Goal: Navigation & Orientation: Find specific page/section

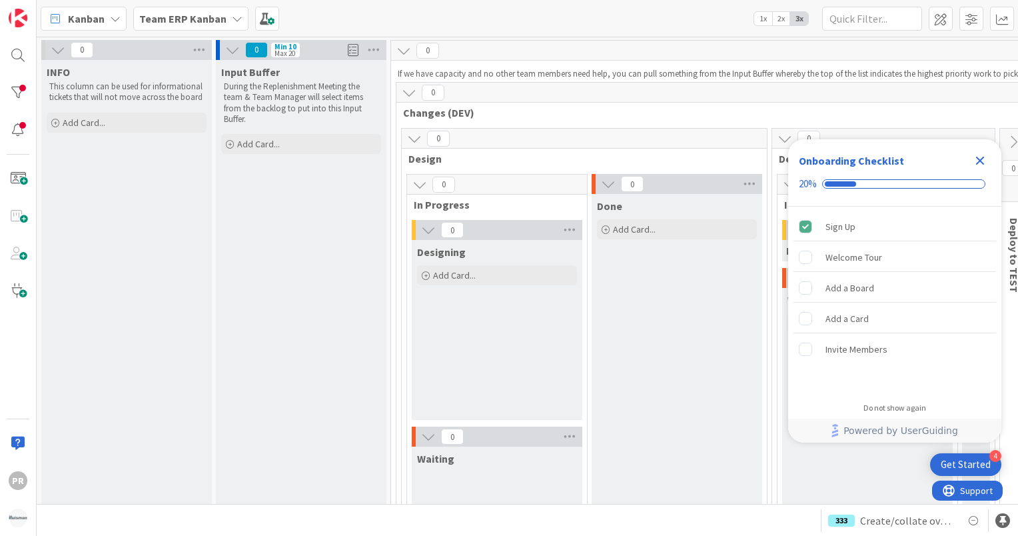
click at [209, 24] on b "Team ERP Kanban" at bounding box center [182, 18] width 87 height 13
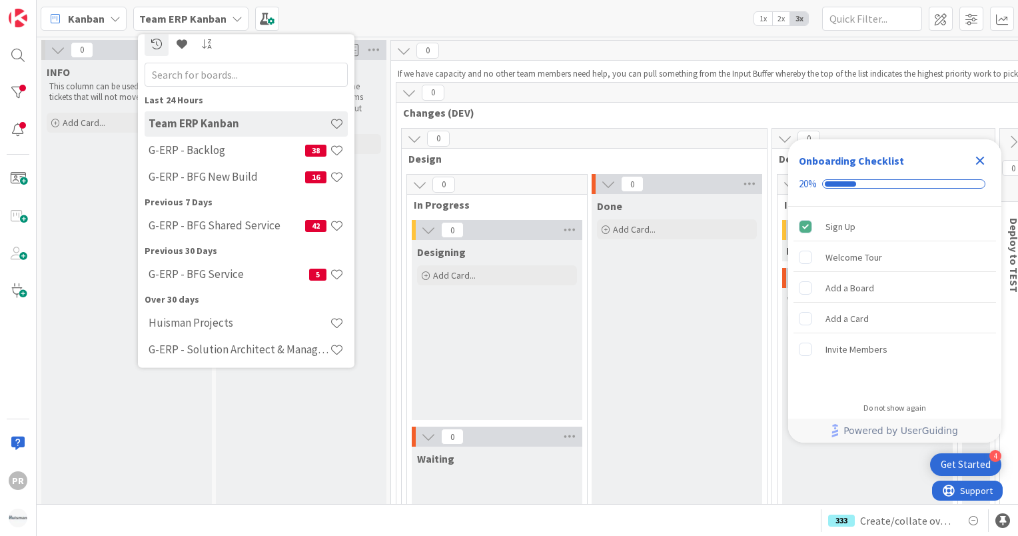
scroll to position [11, 0]
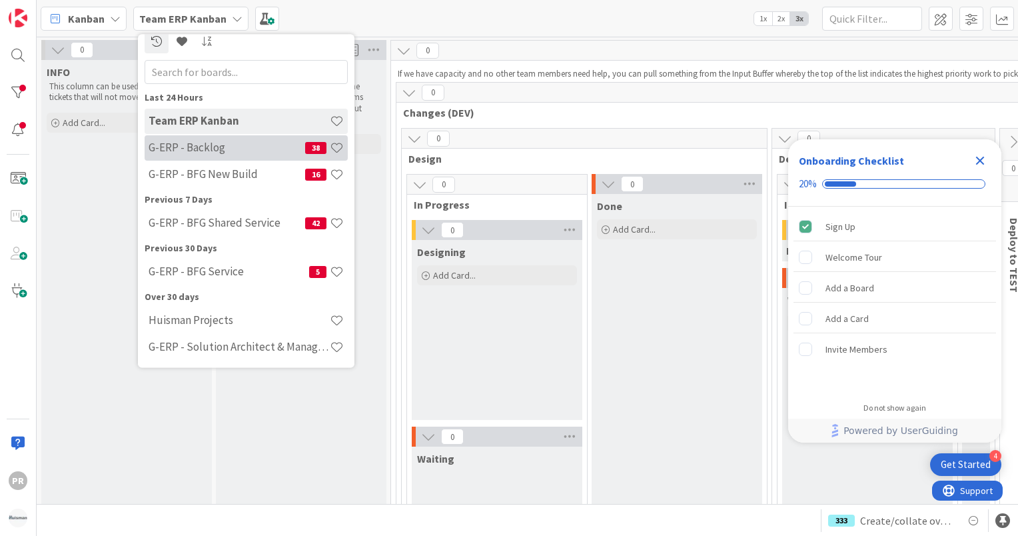
click at [232, 149] on h4 "G-ERP - Backlog" at bounding box center [227, 147] width 157 height 13
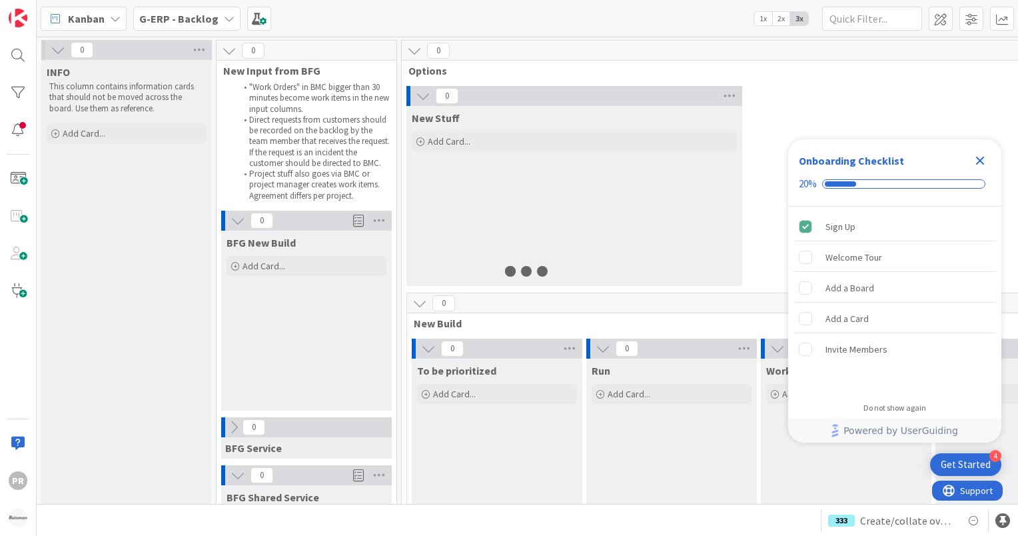
click at [981, 161] on icon "Close Checklist" at bounding box center [980, 161] width 9 height 9
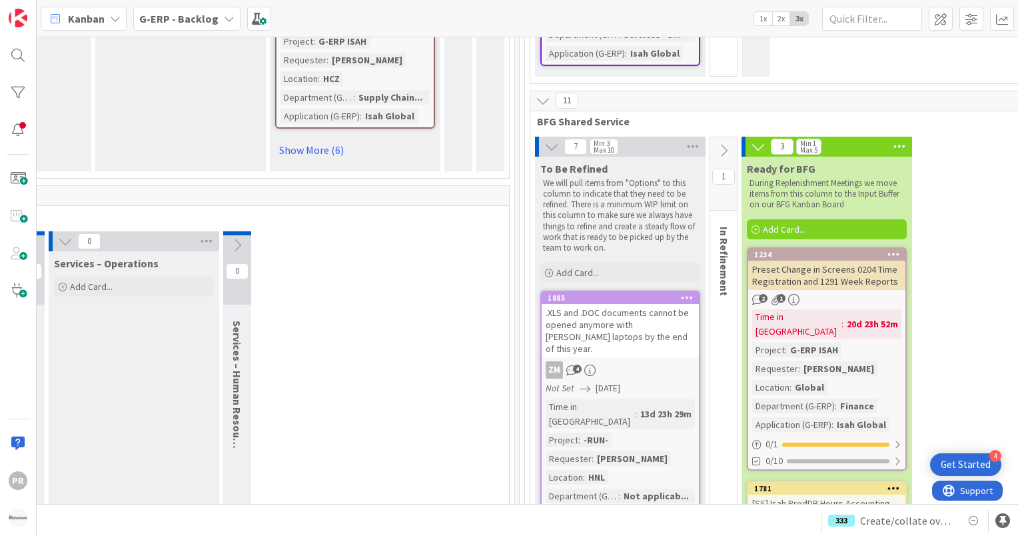
scroll to position [5460, 840]
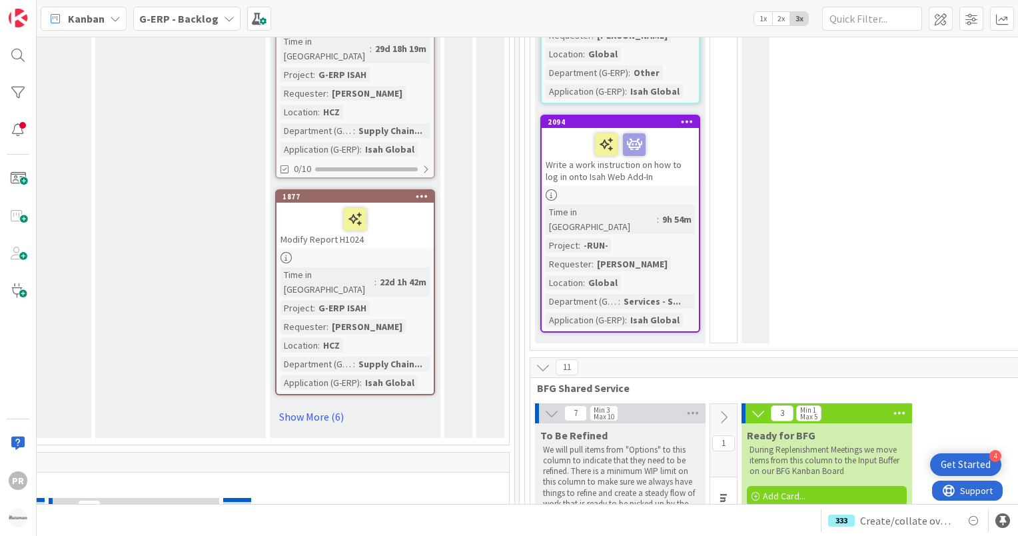
click at [721, 410] on icon at bounding box center [723, 417] width 15 height 15
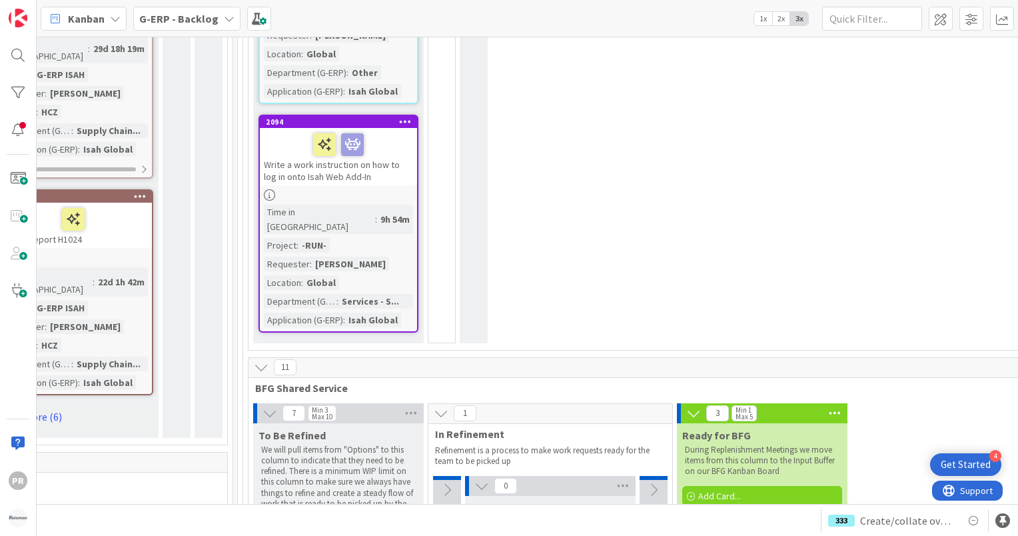
scroll to position [5460, 1125]
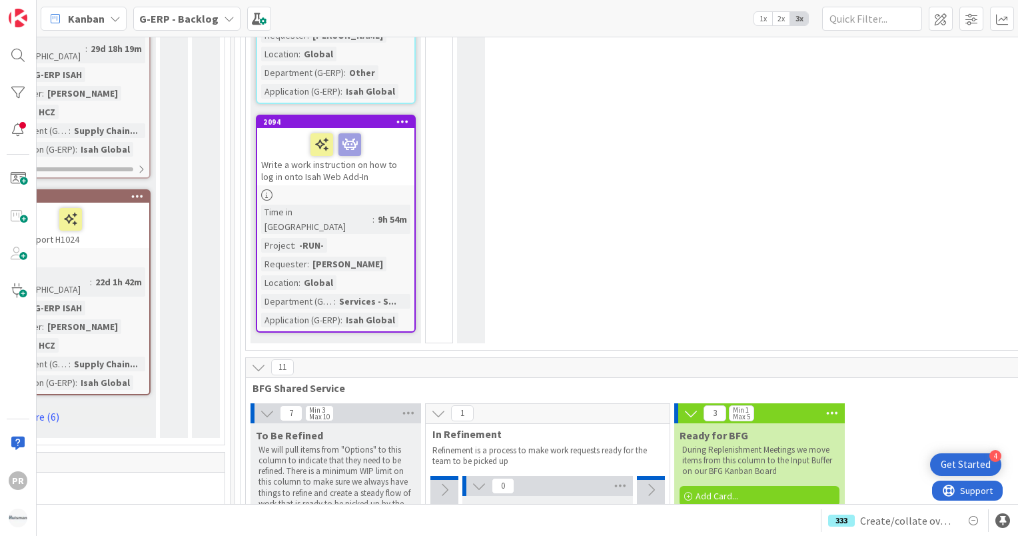
click at [441, 483] on icon at bounding box center [444, 490] width 15 height 15
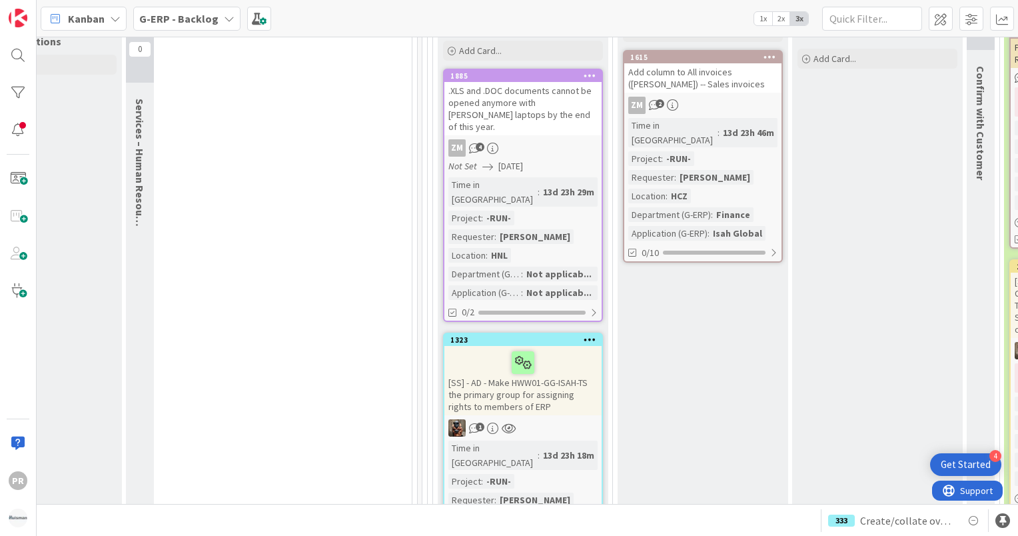
scroll to position [5926, 938]
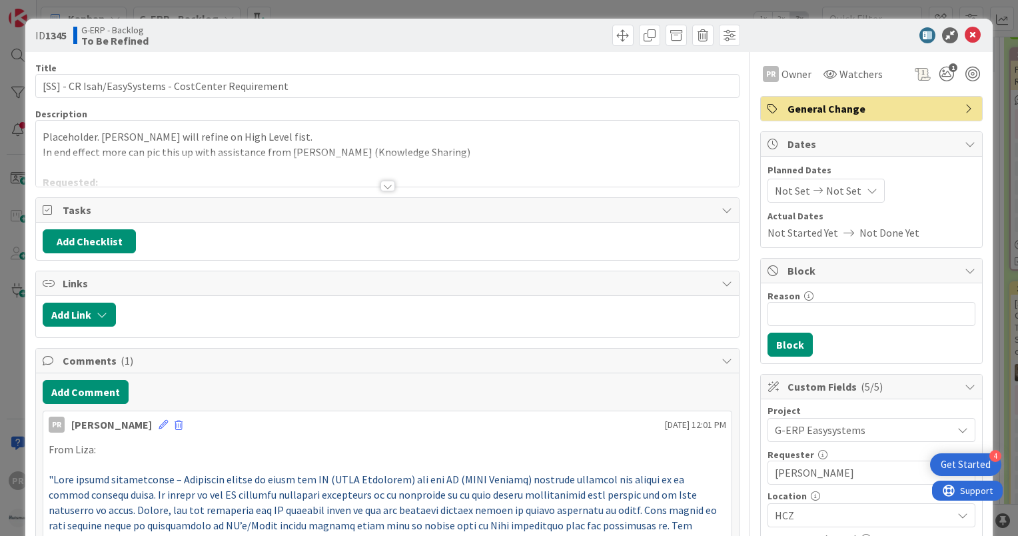
click at [383, 190] on div at bounding box center [388, 186] width 15 height 11
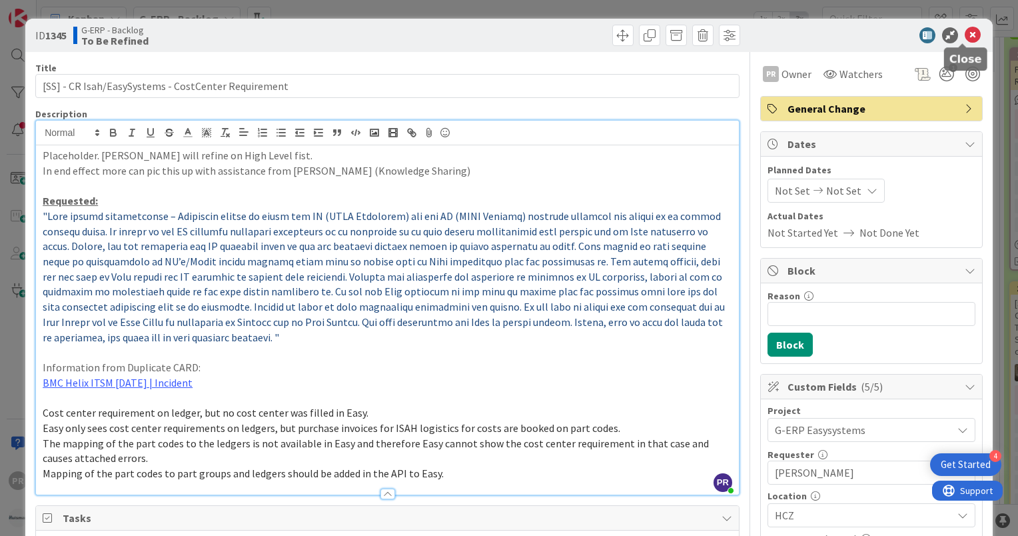
click at [965, 39] on icon at bounding box center [973, 35] width 16 height 16
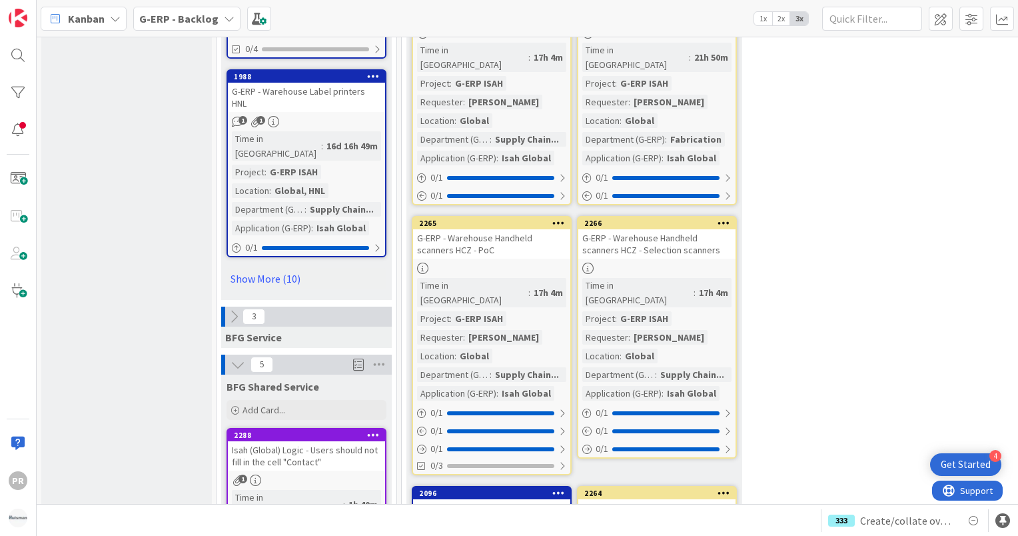
scroll to position [2127, 0]
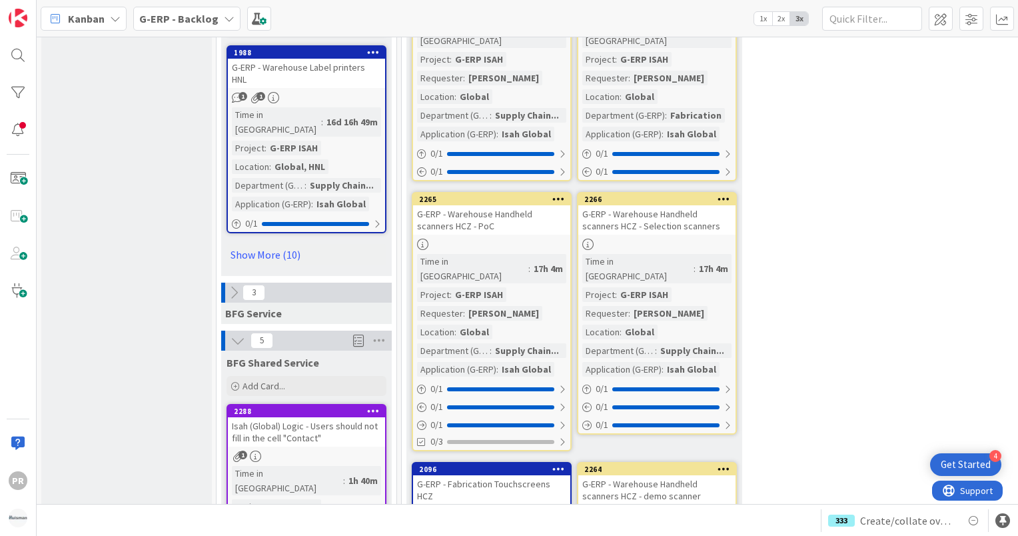
click at [232, 285] on icon at bounding box center [234, 292] width 15 height 15
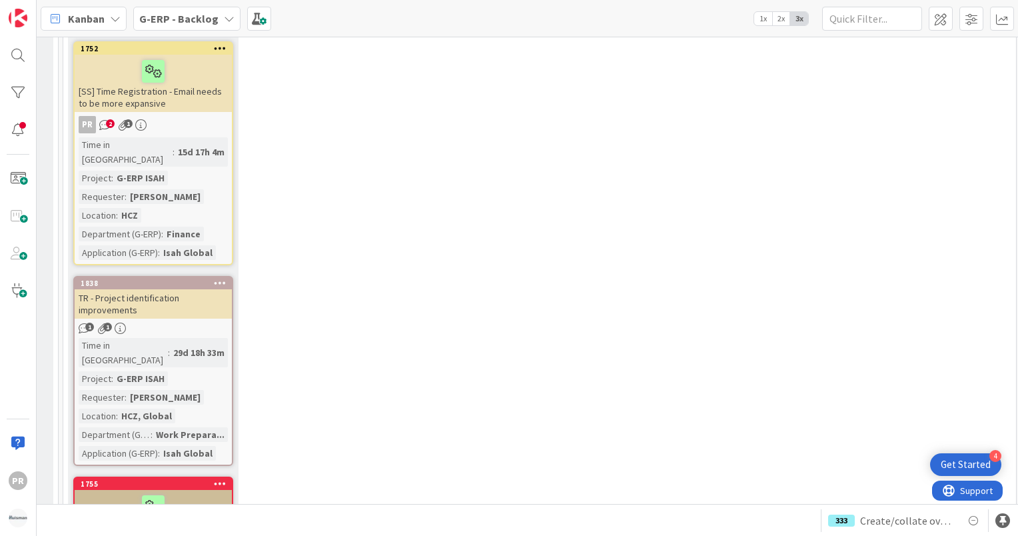
scroll to position [9093, 339]
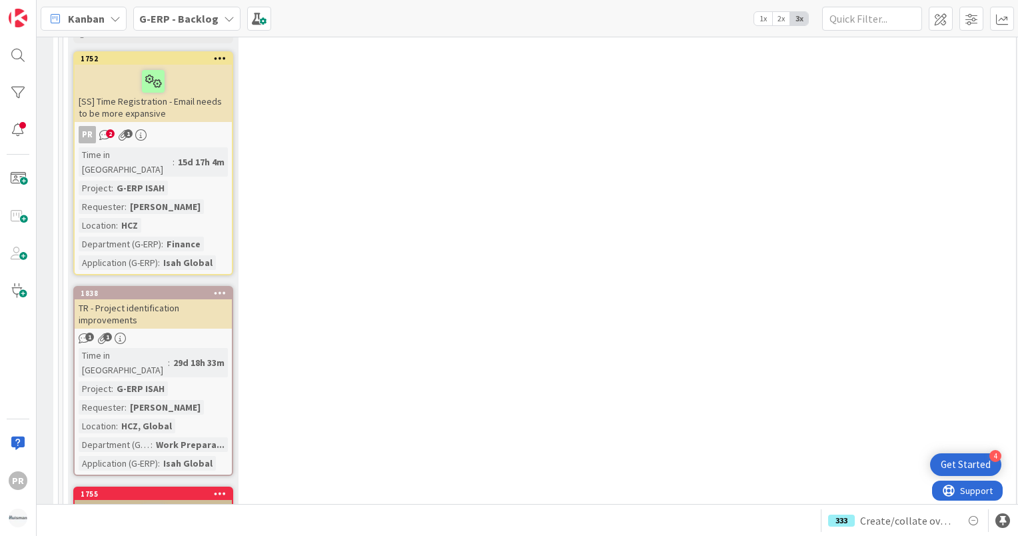
click at [179, 23] on b "G-ERP - Backlog" at bounding box center [178, 18] width 79 height 13
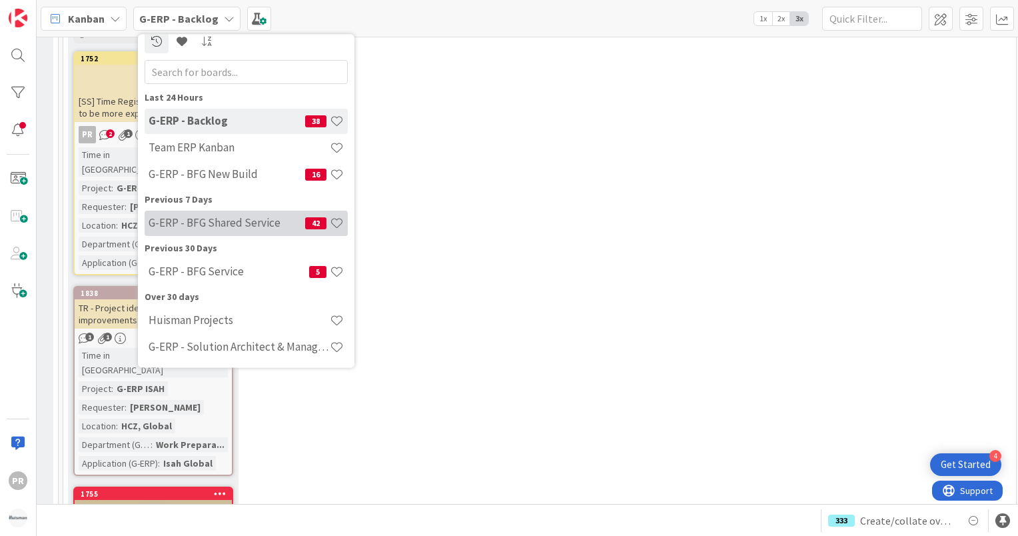
click at [229, 225] on h4 "G-ERP - BFG Shared Service" at bounding box center [227, 223] width 157 height 13
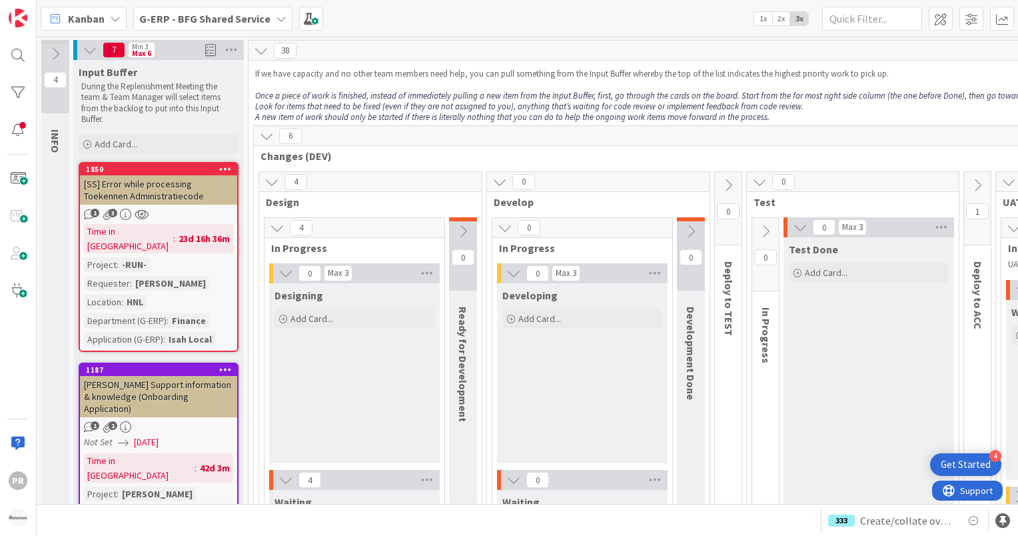
click at [221, 12] on b "G-ERP - BFG Shared Service" at bounding box center [204, 18] width 131 height 13
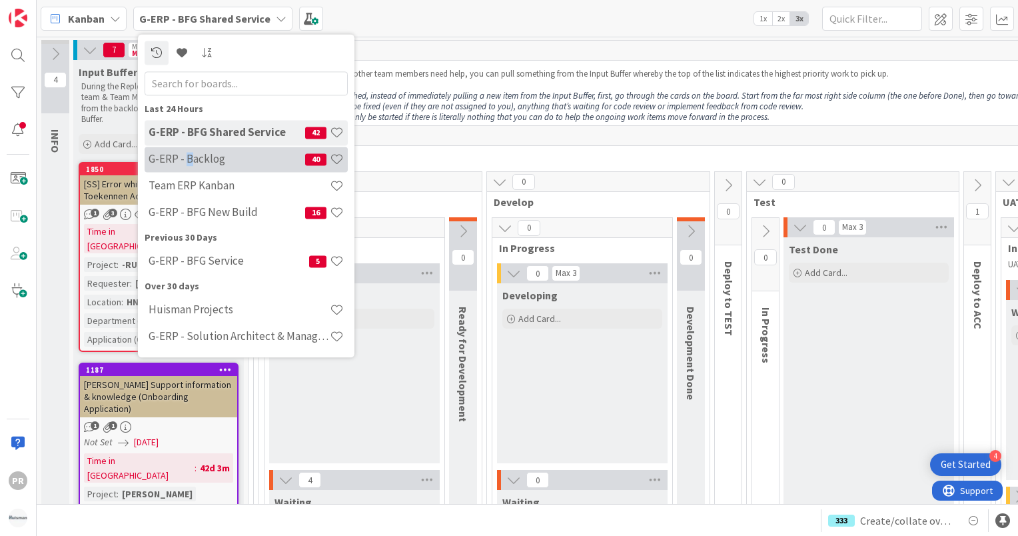
click at [185, 157] on h4 "G-ERP - Backlog" at bounding box center [227, 159] width 157 height 13
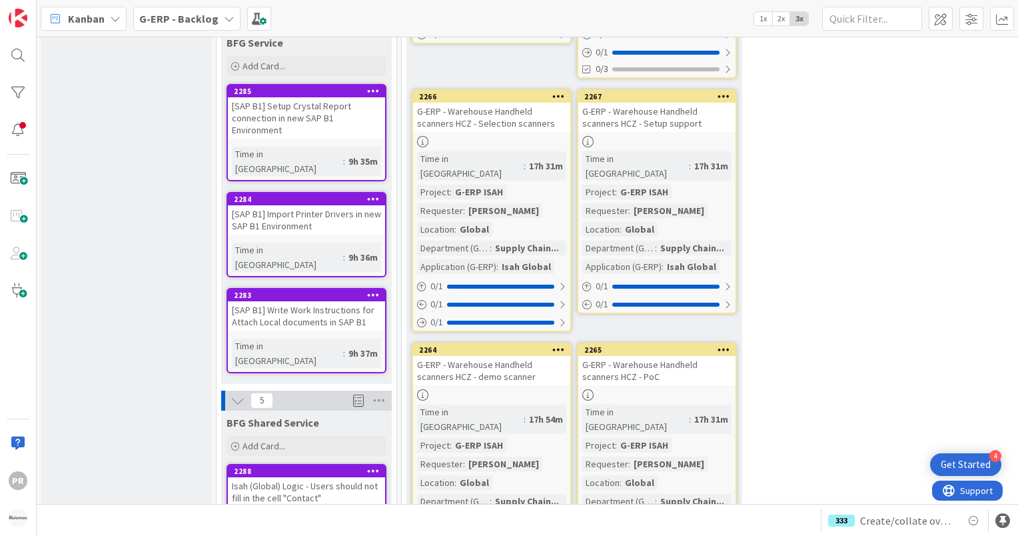
scroll to position [2333, 0]
